Goal: Transaction & Acquisition: Purchase product/service

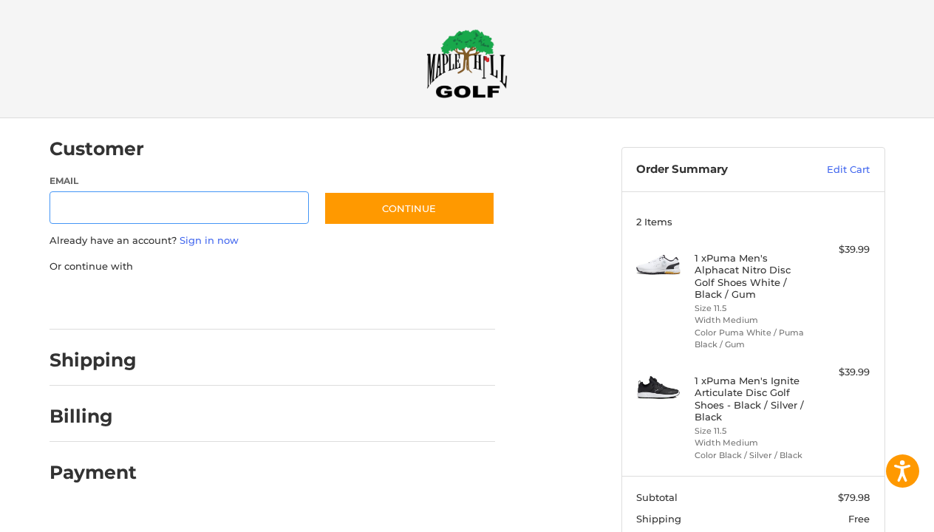
scroll to position [12, 0]
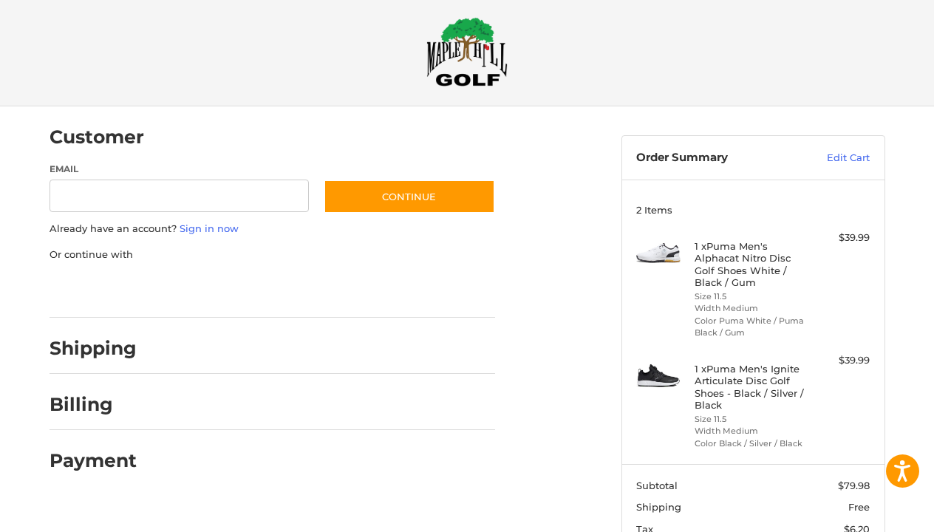
click at [494, 276] on div at bounding box center [271, 284] width 455 height 45
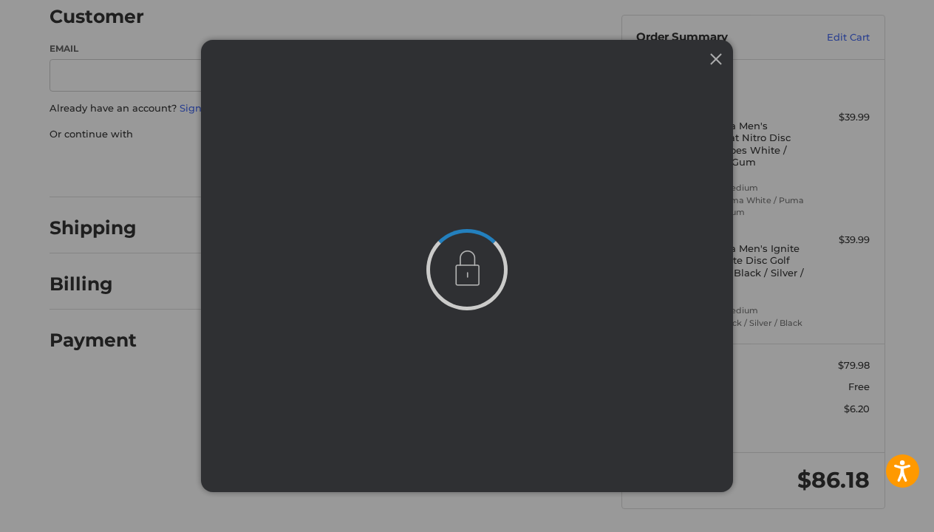
scroll to position [0, 0]
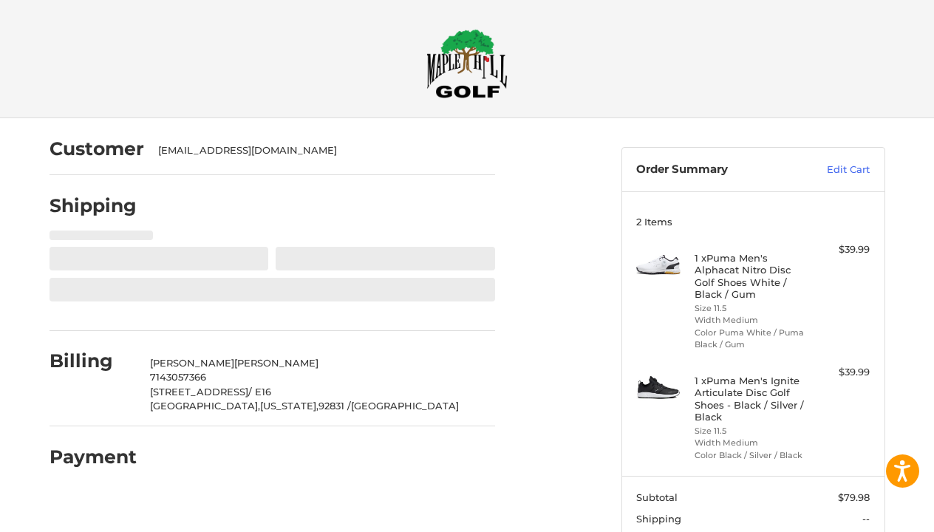
select select "**"
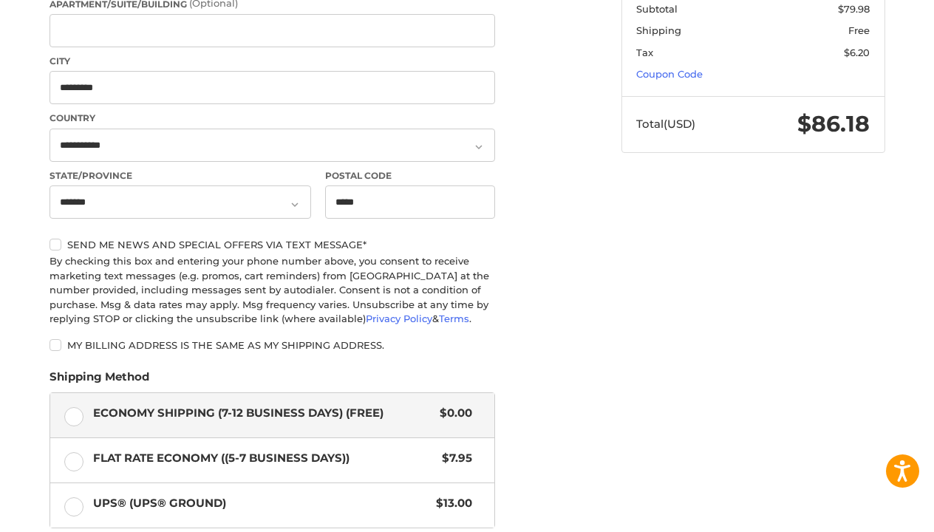
scroll to position [496, 0]
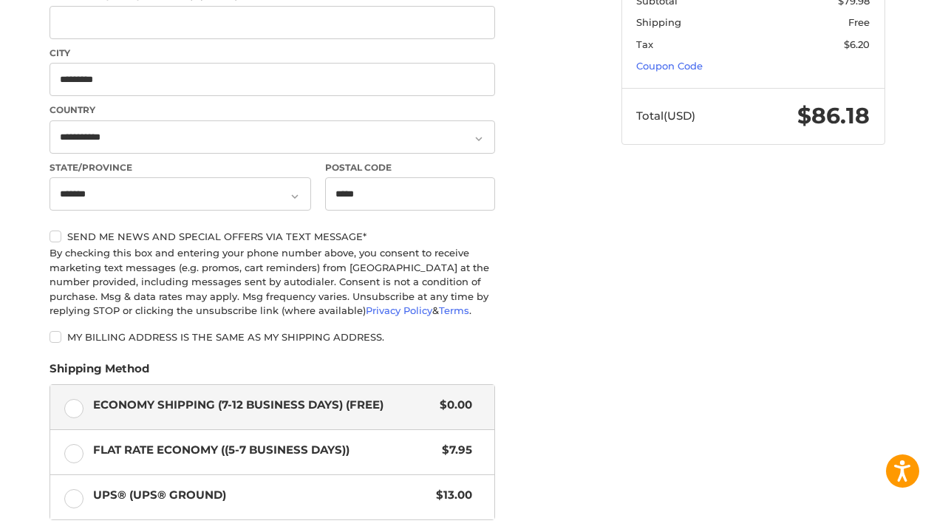
click at [54, 336] on label "My billing address is the same as my shipping address." at bounding box center [271, 337] width 445 height 12
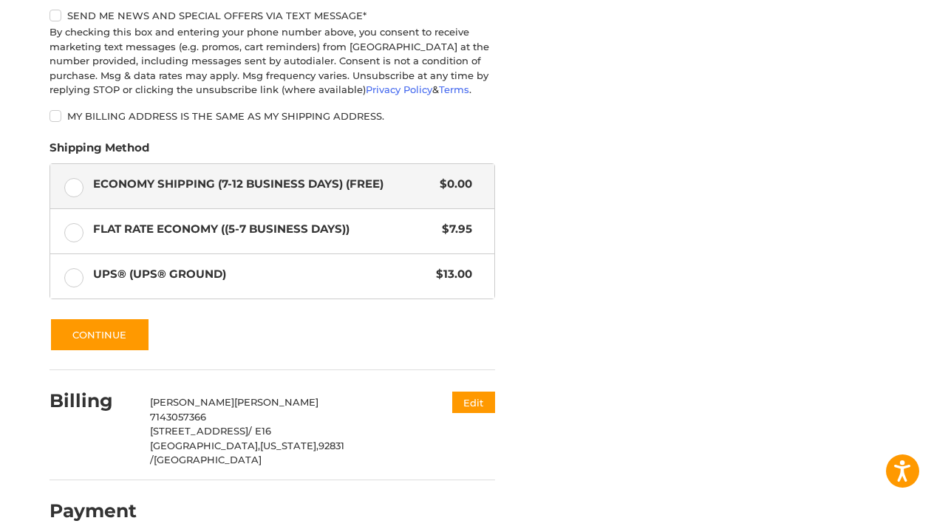
scroll to position [717, 0]
click at [118, 328] on button "Continue" at bounding box center [99, 335] width 100 height 34
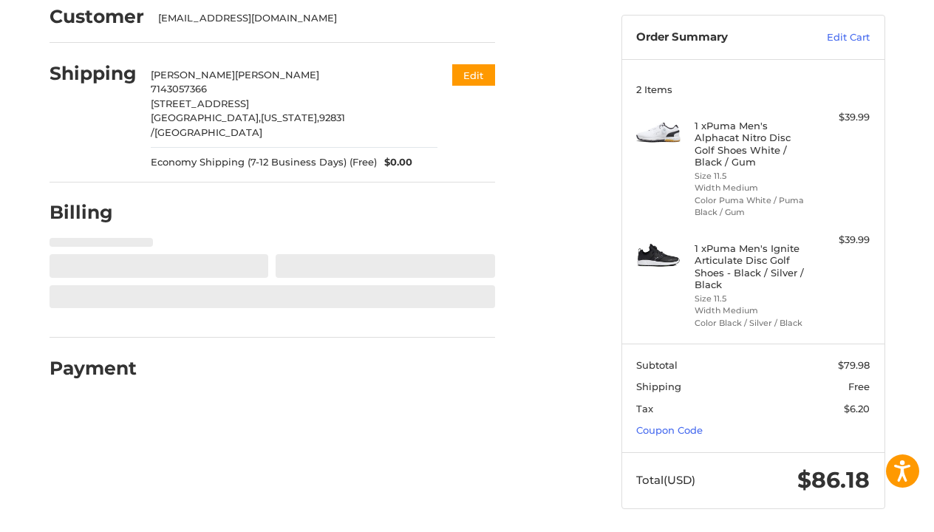
select select "**"
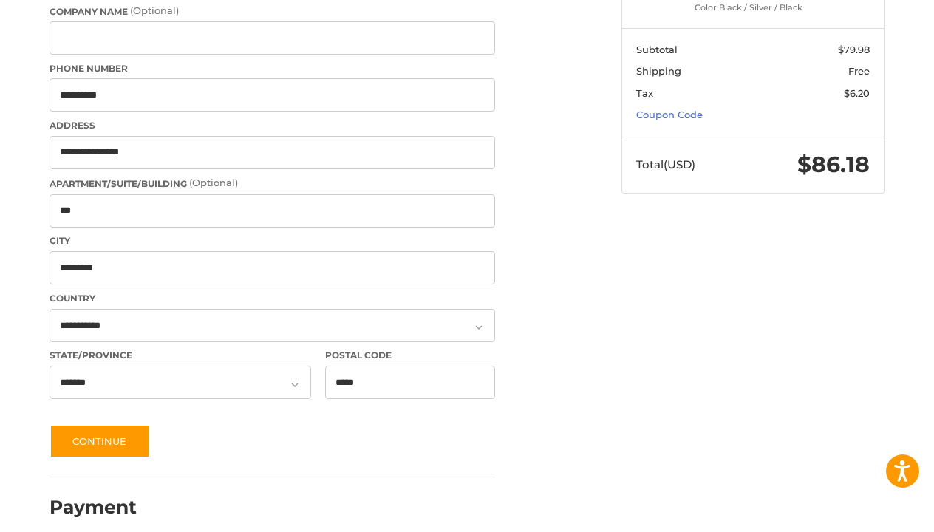
scroll to position [446, 0]
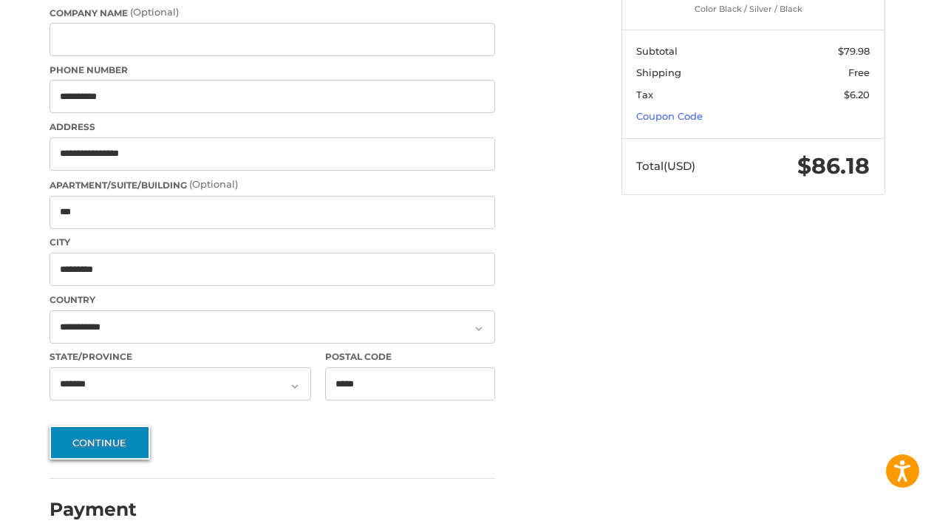
click at [104, 428] on button "Continue" at bounding box center [99, 443] width 100 height 34
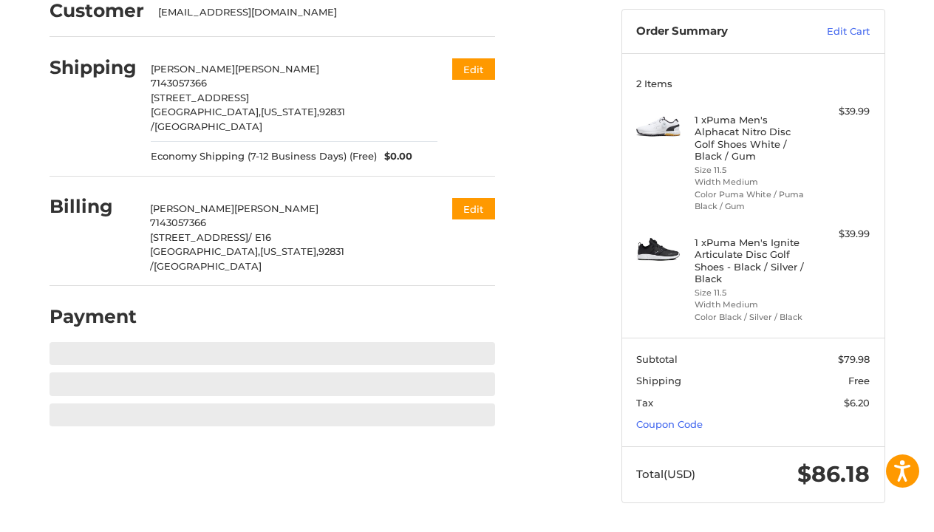
scroll to position [132, 0]
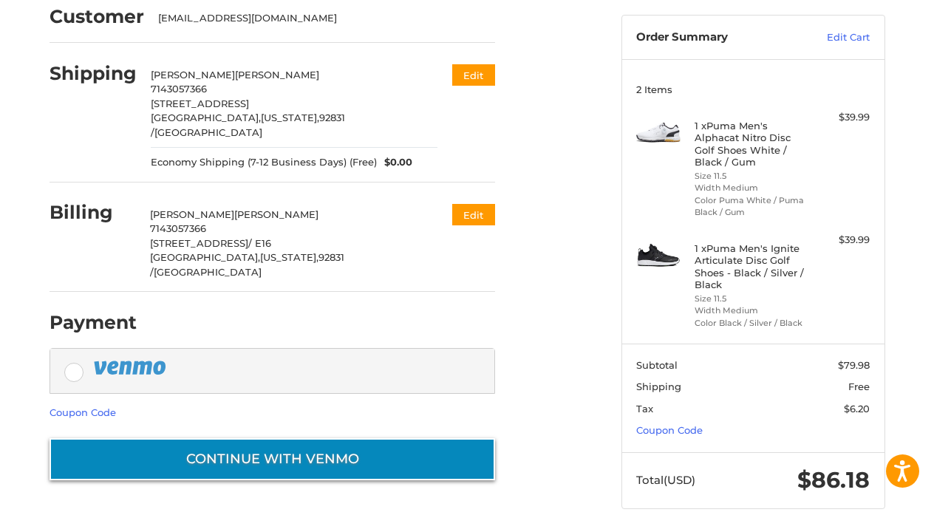
click at [329, 438] on button "Continue with Venmo" at bounding box center [271, 459] width 445 height 42
